Goal: Communication & Community: Answer question/provide support

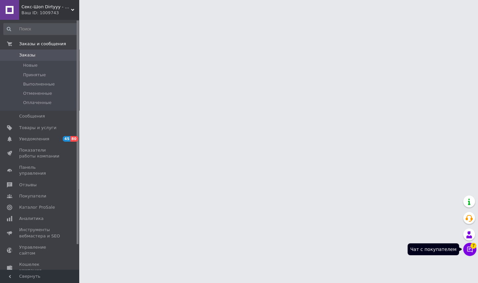
click at [467, 253] on button "Чат с покупателем 7" at bounding box center [469, 248] width 13 height 13
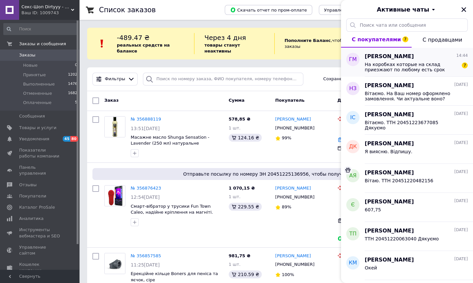
click at [405, 64] on span "На коробках которые на склад приезжают по любому есть срок годности" at bounding box center [412, 67] width 94 height 11
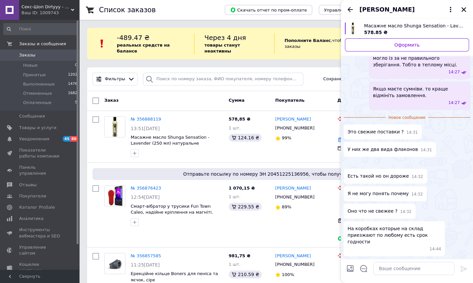
scroll to position [408, 0]
click at [410, 272] on textarea at bounding box center [413, 268] width 81 height 13
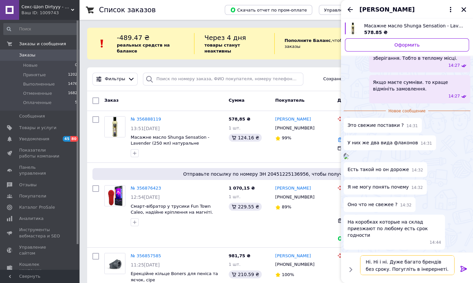
type textarea "Ні. Ні і ні. Дуже багато брендів без сроку. Погугліть в інерернеті."
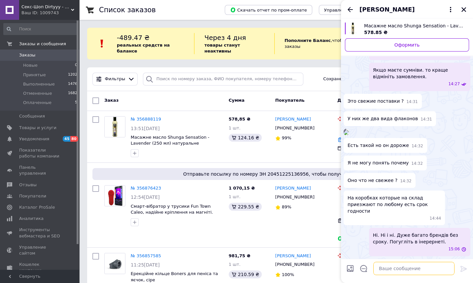
scroll to position [428, 0]
type textarea "Скоріше за все це сама свіжа поставка."
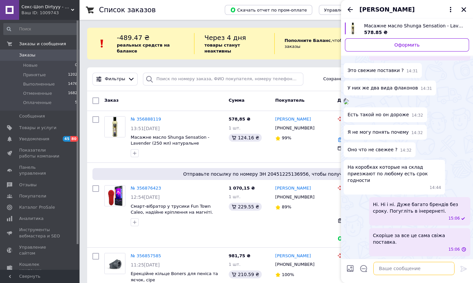
scroll to position [452, 0]
click at [462, 10] on icon "Закрыть" at bounding box center [463, 9] width 5 height 5
